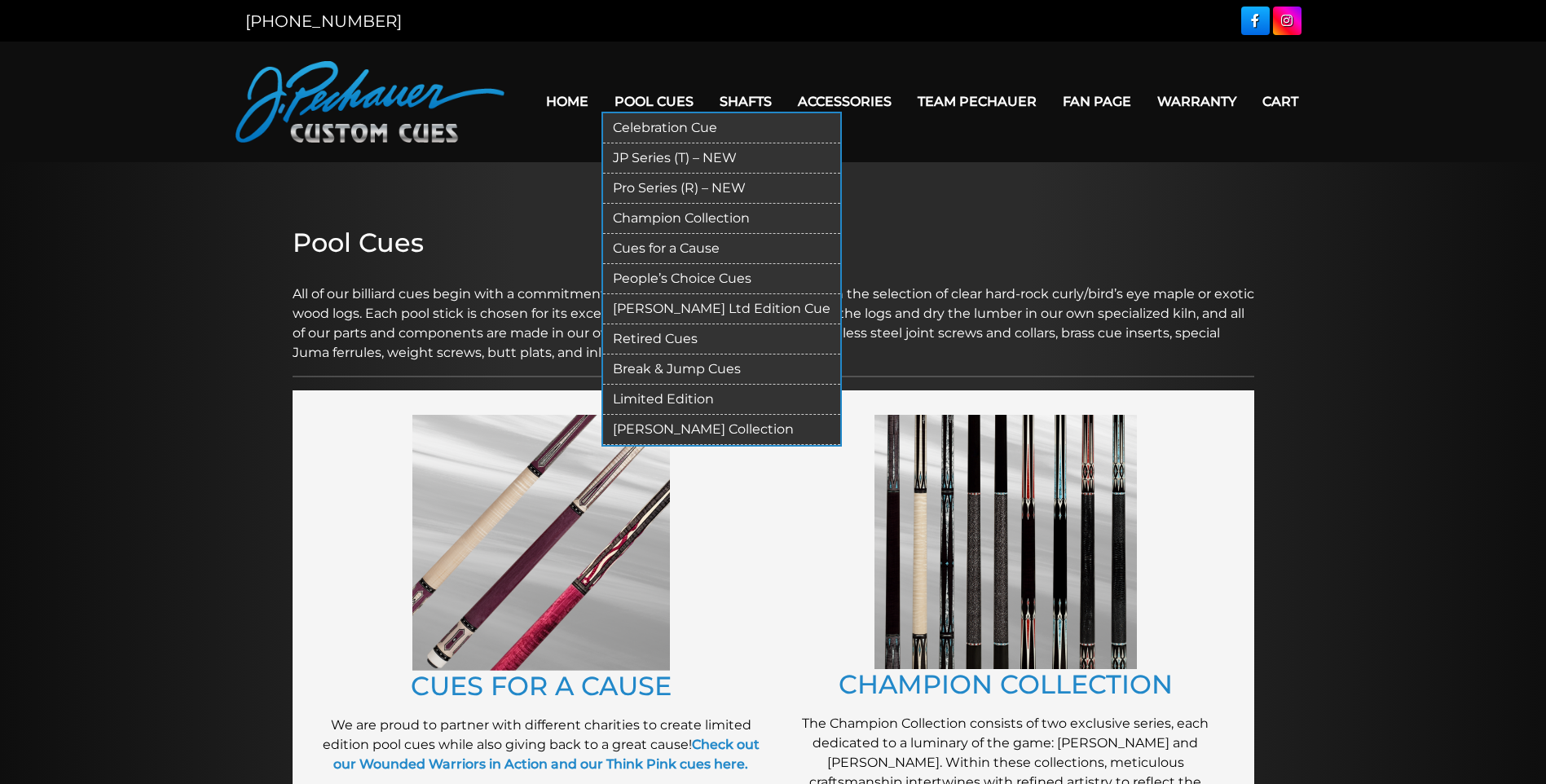
click at [691, 185] on link "Pro Series (R) – NEW" at bounding box center [722, 189] width 238 height 30
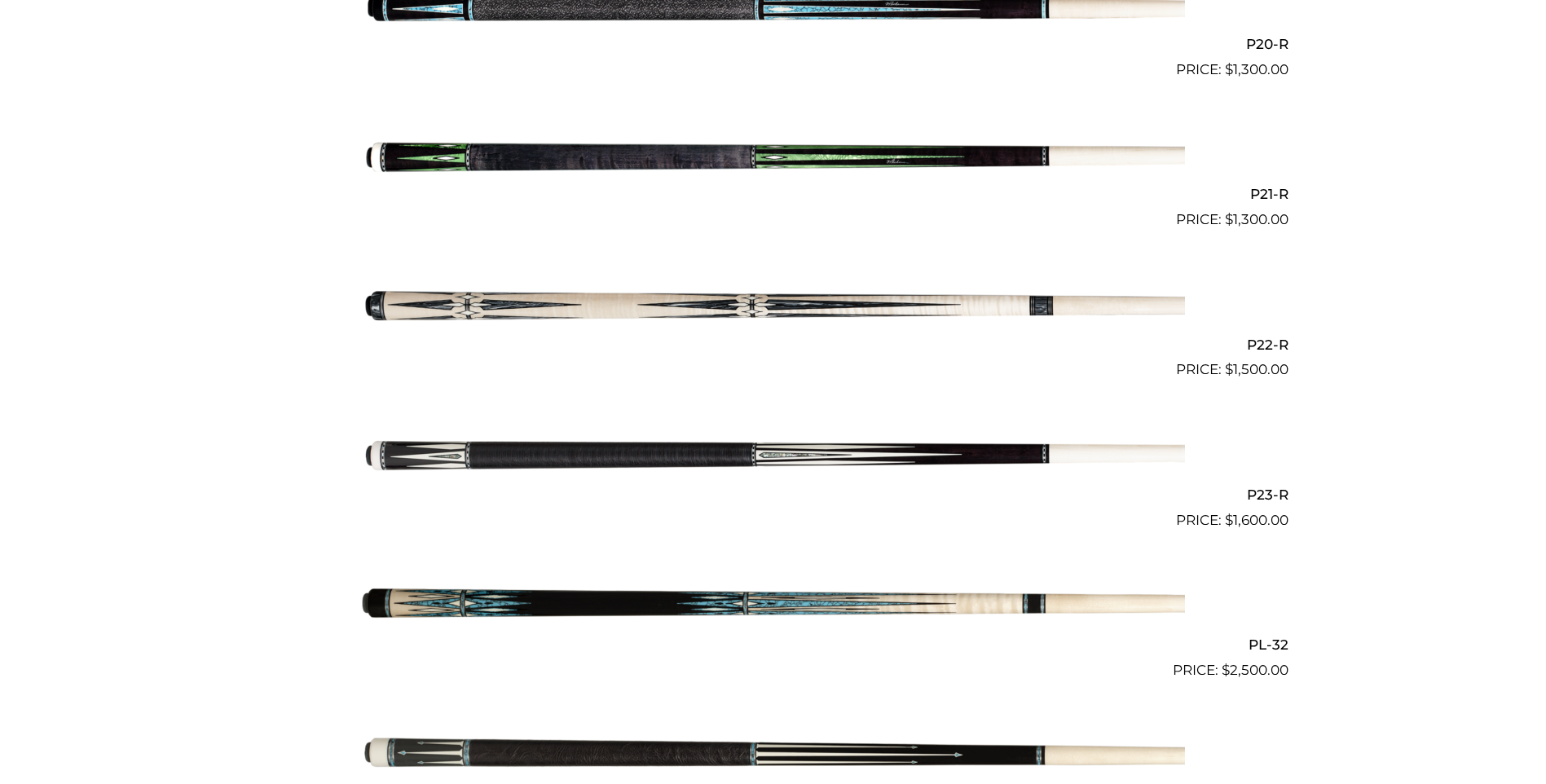
scroll to position [3406, 0]
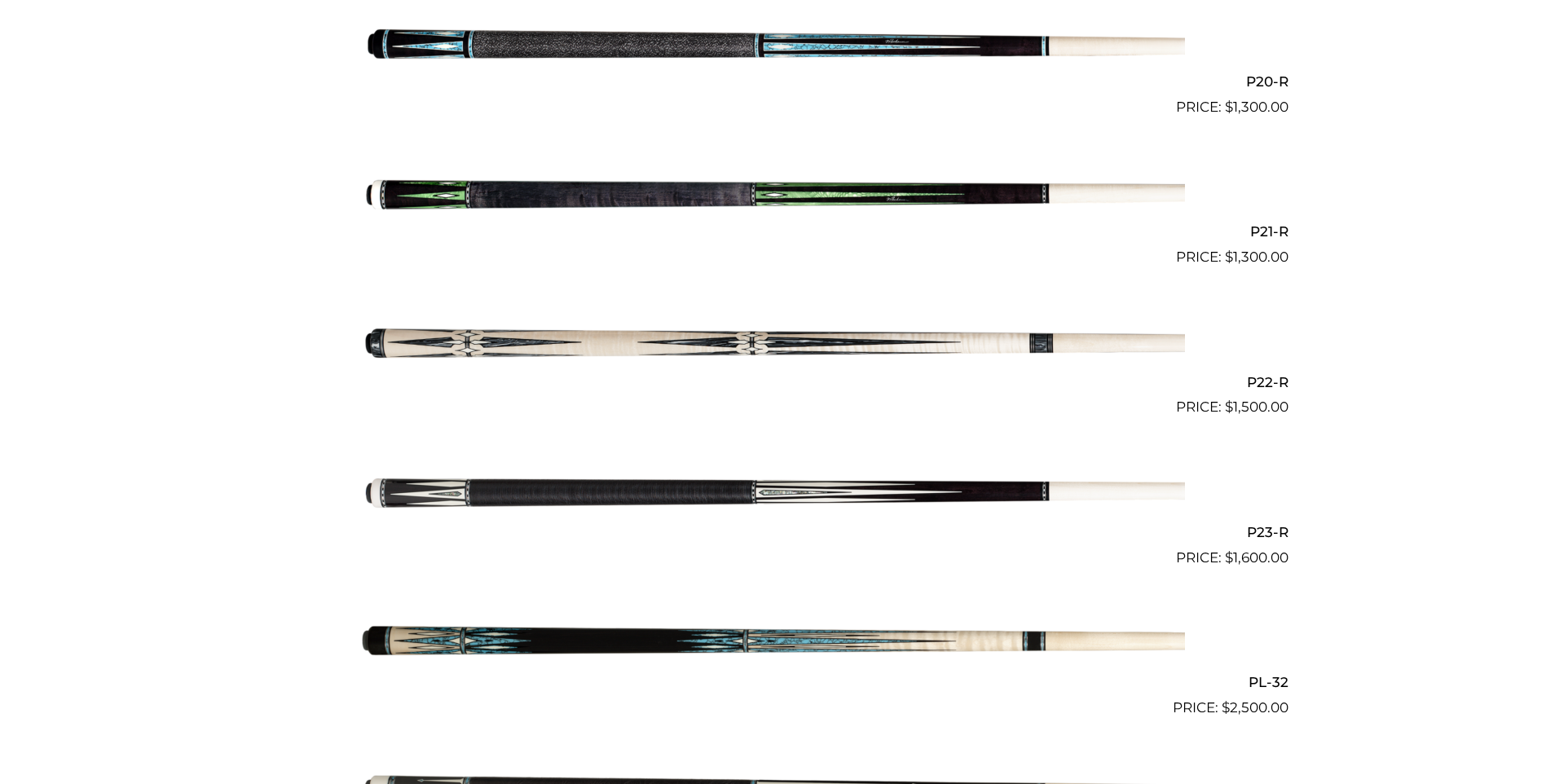
click at [595, 339] on img at bounding box center [773, 342] width 823 height 137
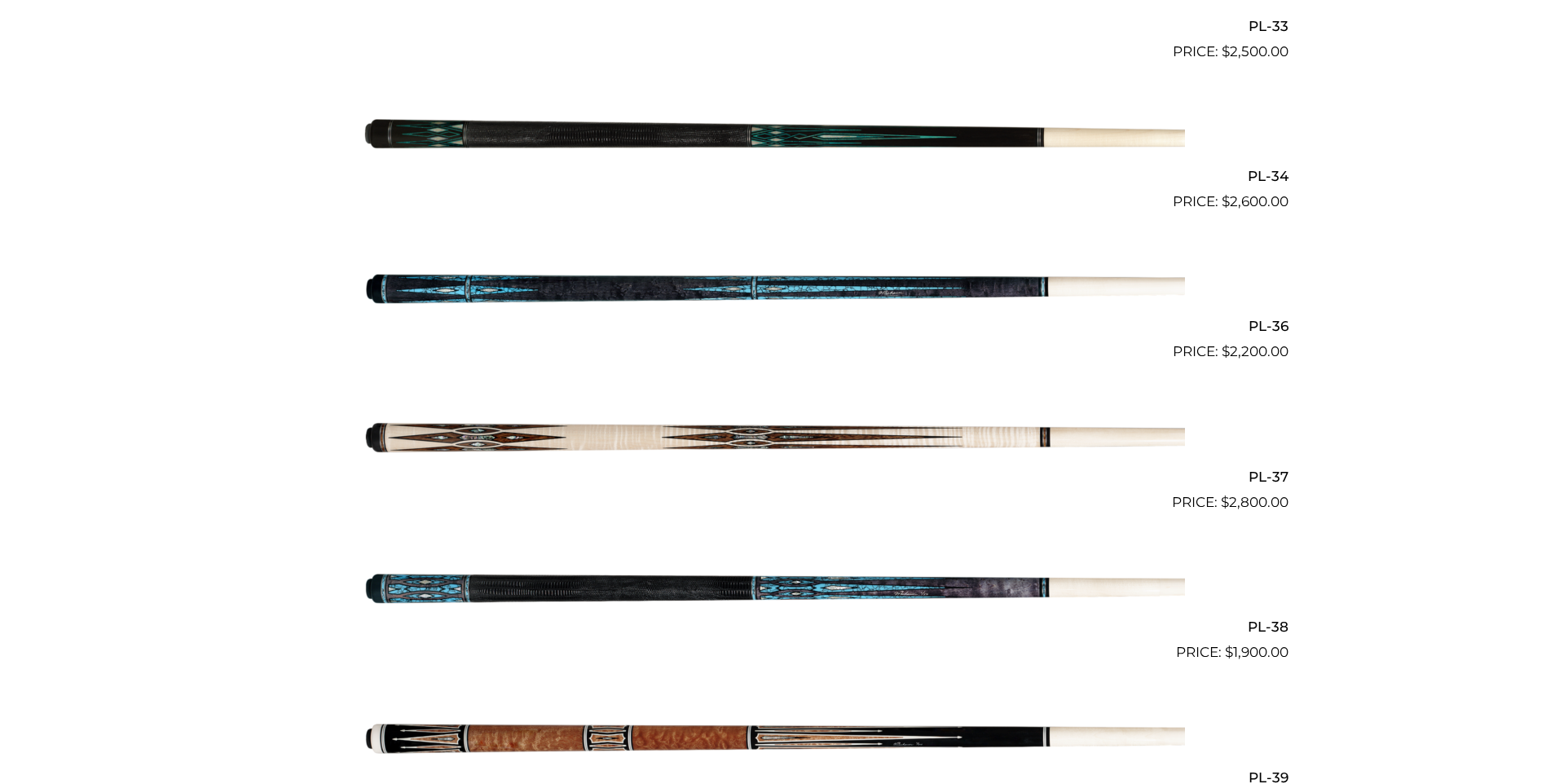
scroll to position [4211, 0]
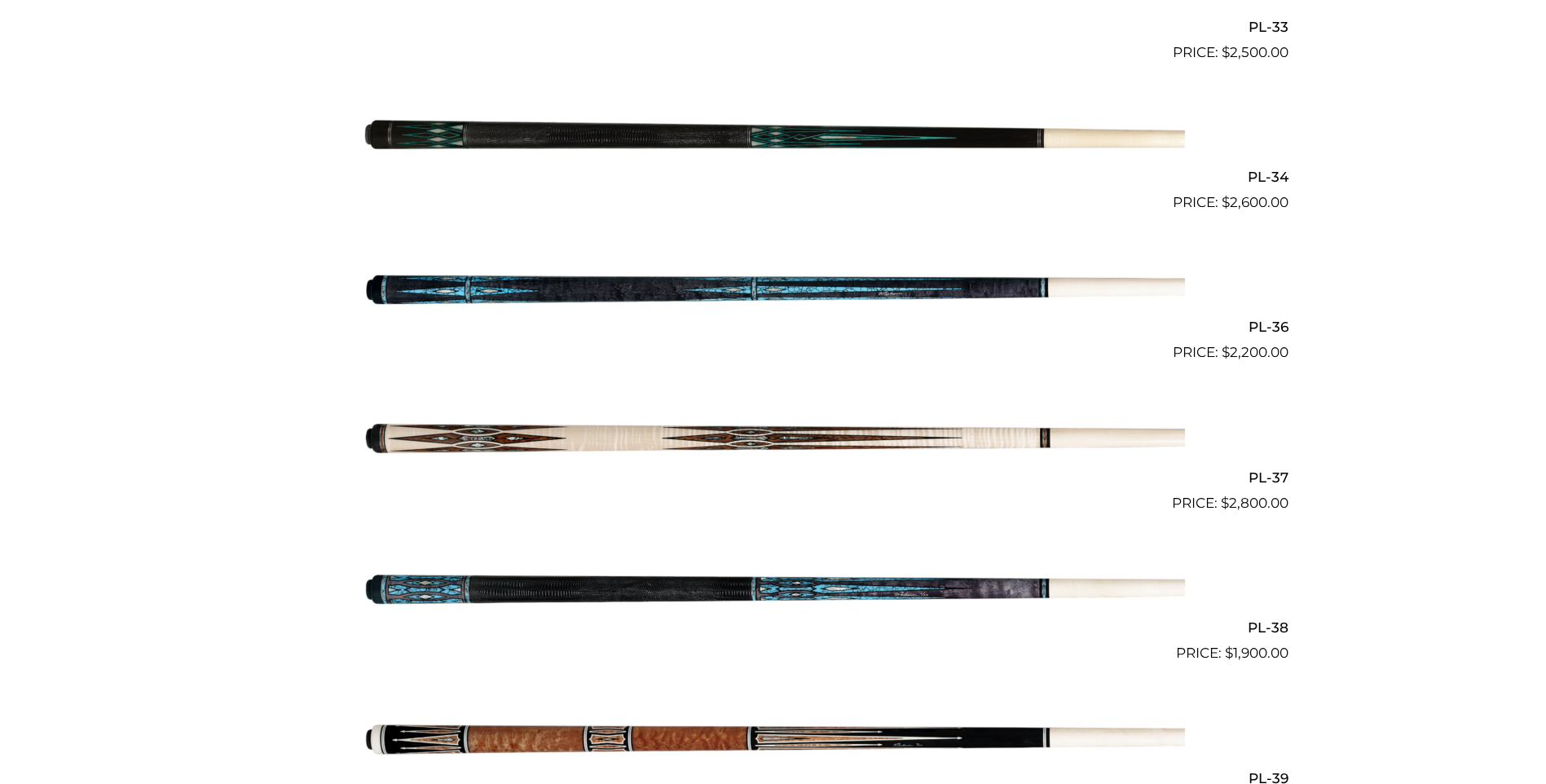
drag, startPoint x: 762, startPoint y: 167, endPoint x: 281, endPoint y: 219, distance: 483.8
click at [281, 219] on link "PL-36 $ 2,200.00" at bounding box center [773, 291] width 1030 height 144
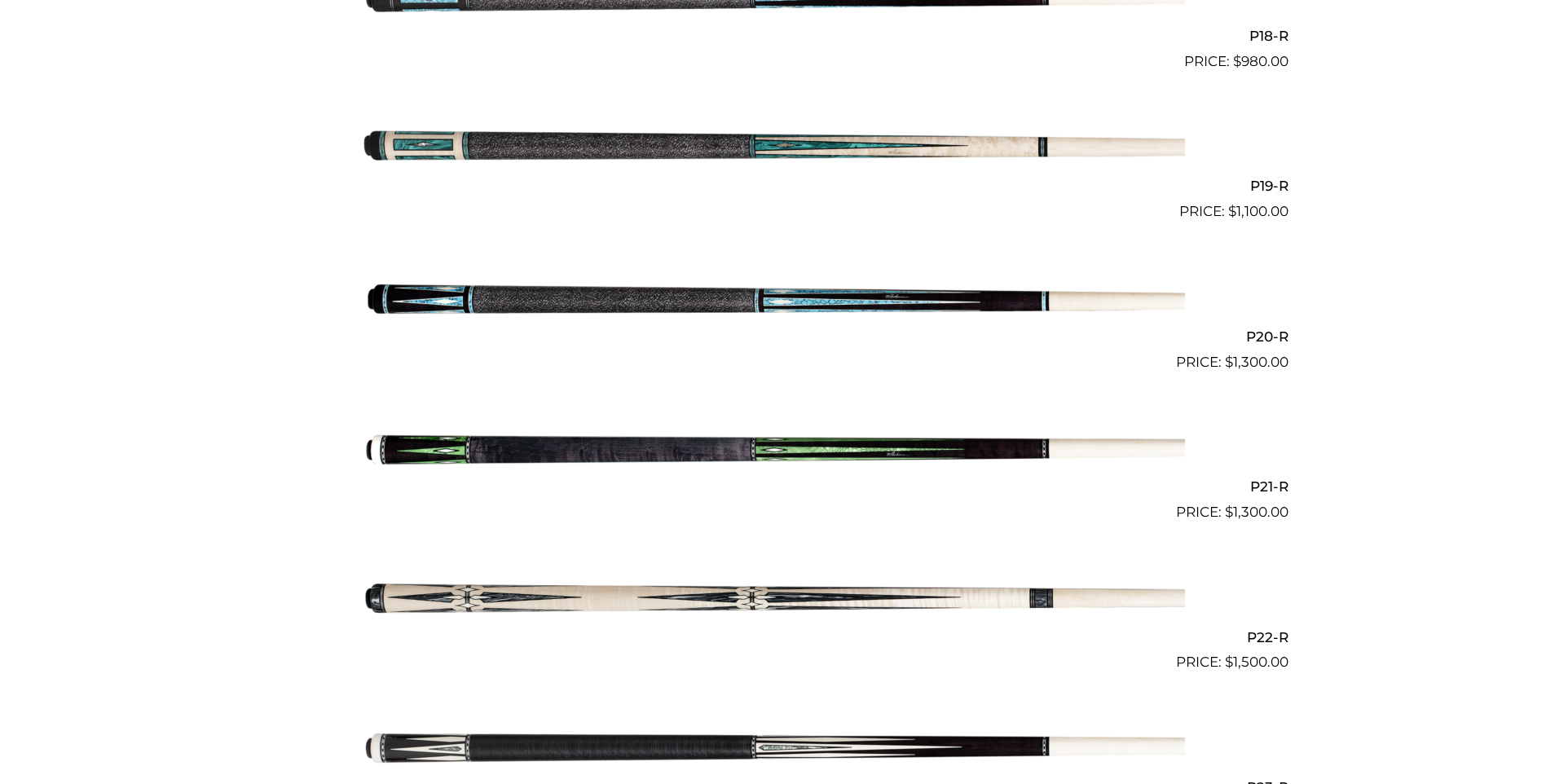
scroll to position [3153, 0]
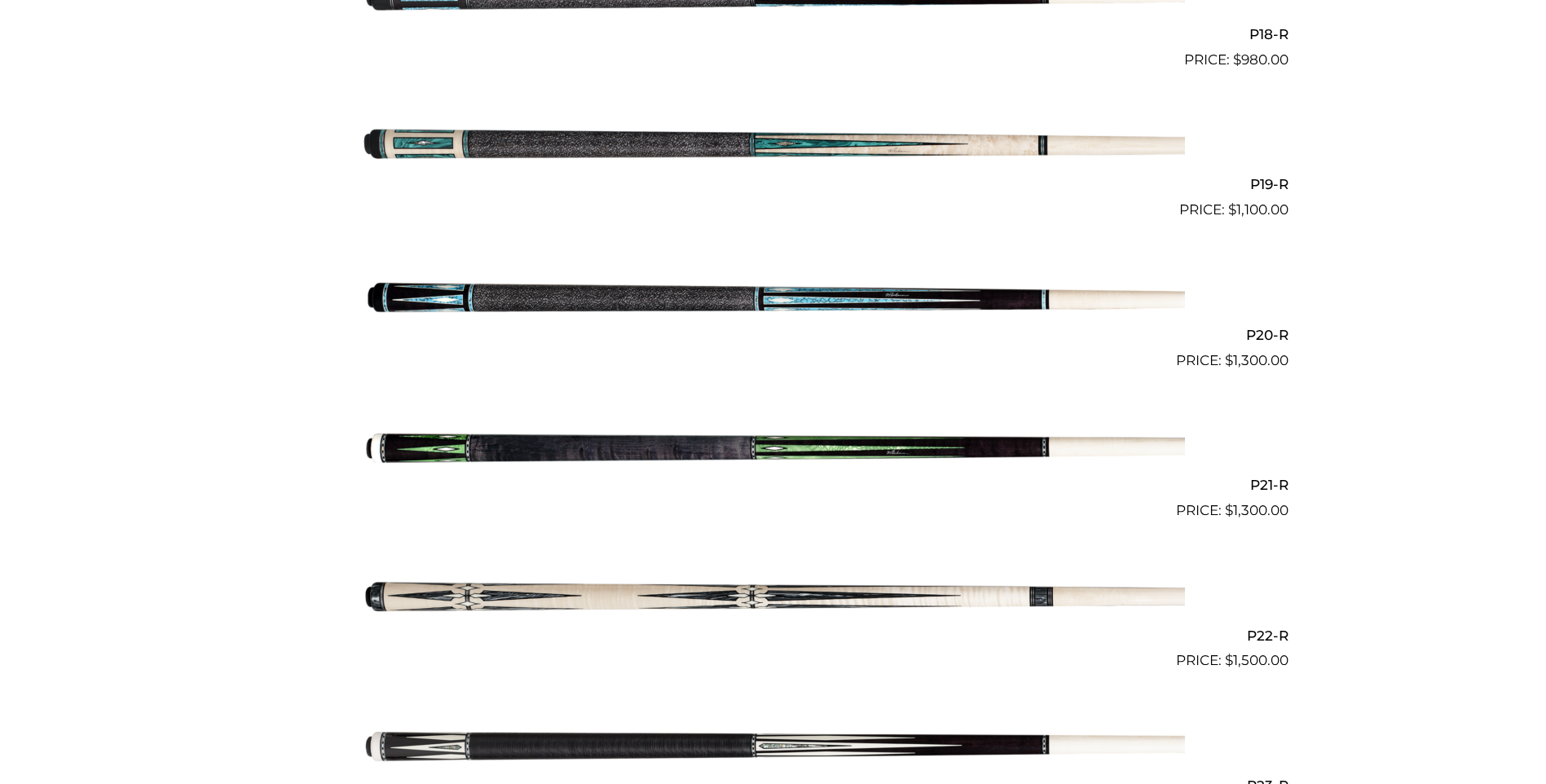
click at [828, 295] on img at bounding box center [773, 295] width 823 height 137
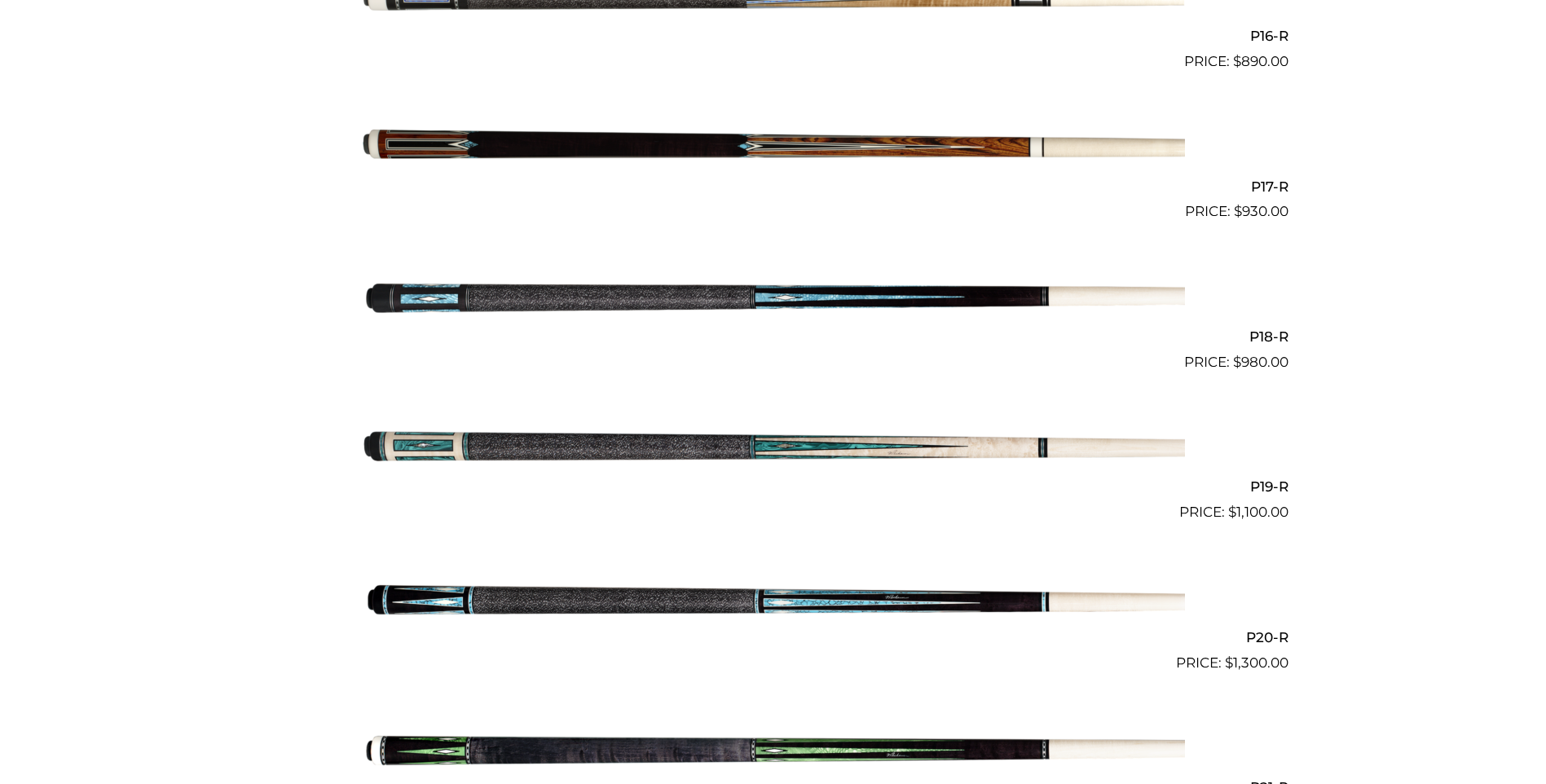
scroll to position [2850, 0]
